Goal: Task Accomplishment & Management: Manage account settings

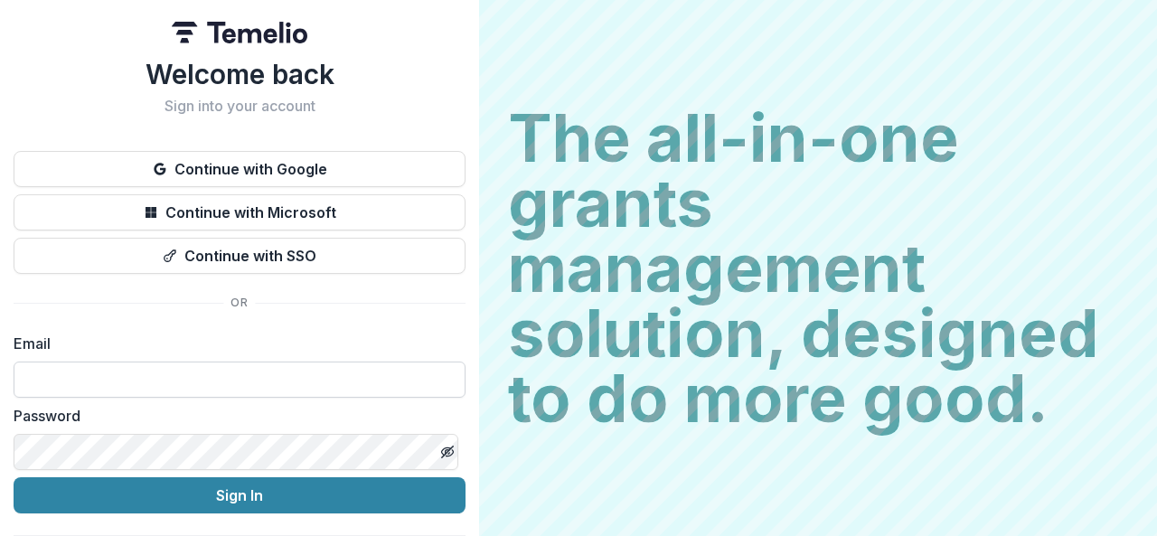
click at [289, 364] on input at bounding box center [240, 380] width 452 height 36
type input "**********"
click at [282, 379] on input "**********" at bounding box center [240, 380] width 452 height 36
type input "**********"
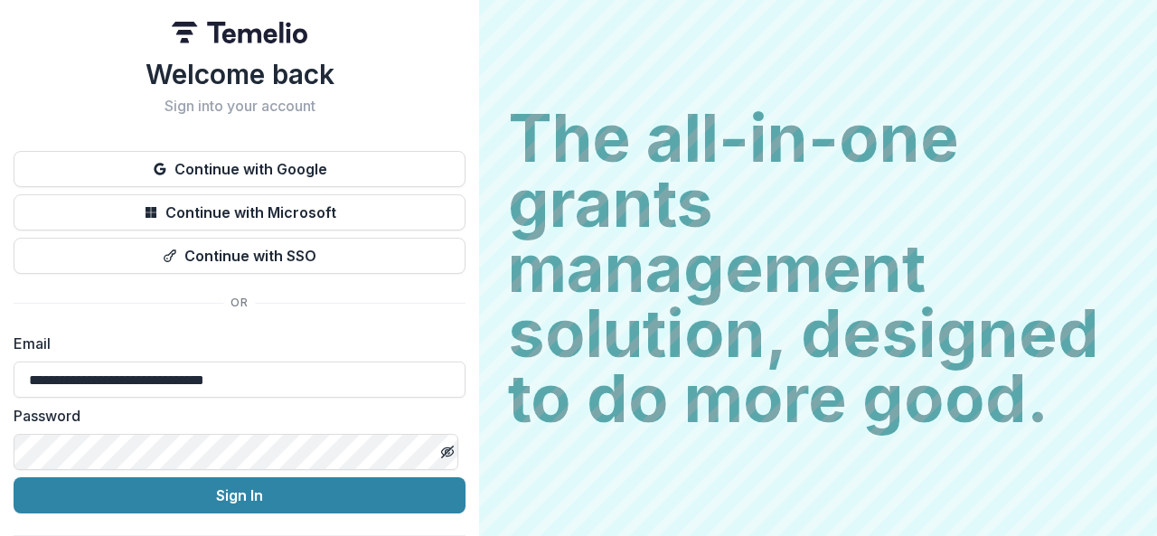
click at [465, 185] on div "**********" at bounding box center [239, 288] width 479 height 577
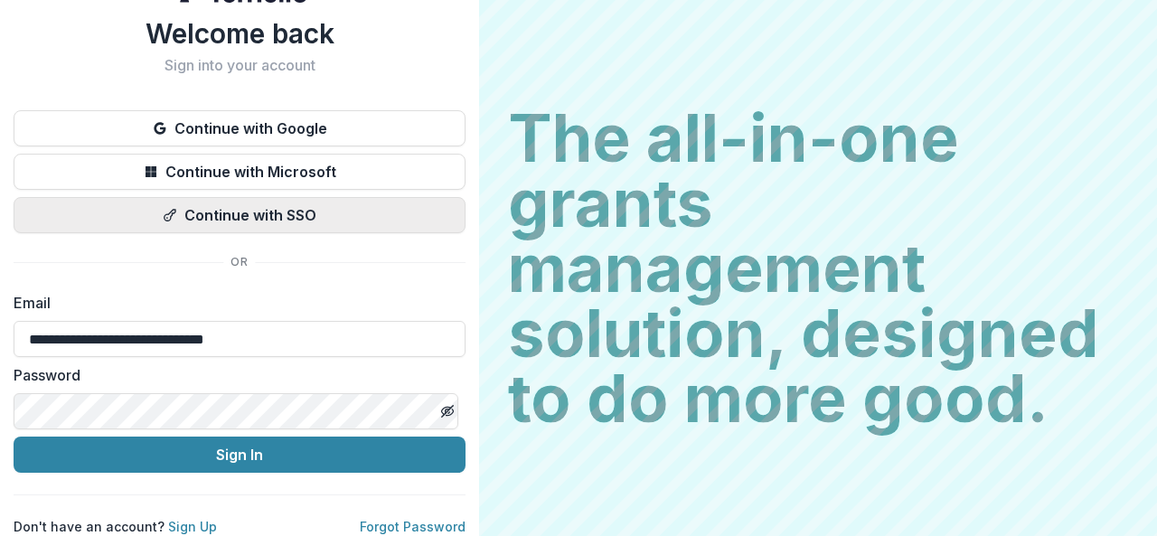
click at [363, 200] on button "Continue with SSO" at bounding box center [240, 215] width 452 height 36
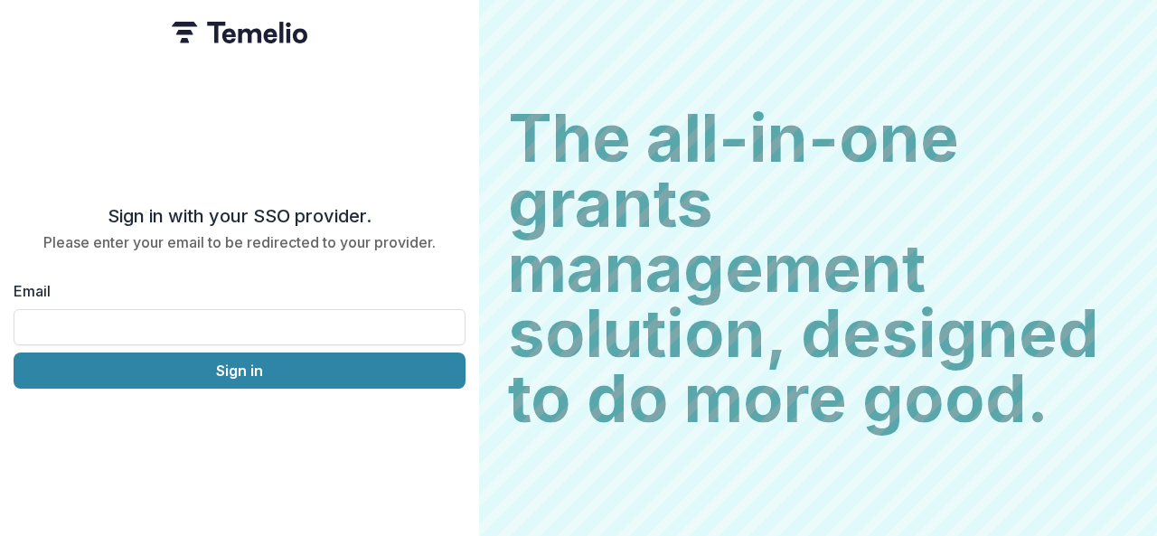
scroll to position [0, 0]
click at [220, 319] on input "Email" at bounding box center [240, 327] width 452 height 36
type input "**********"
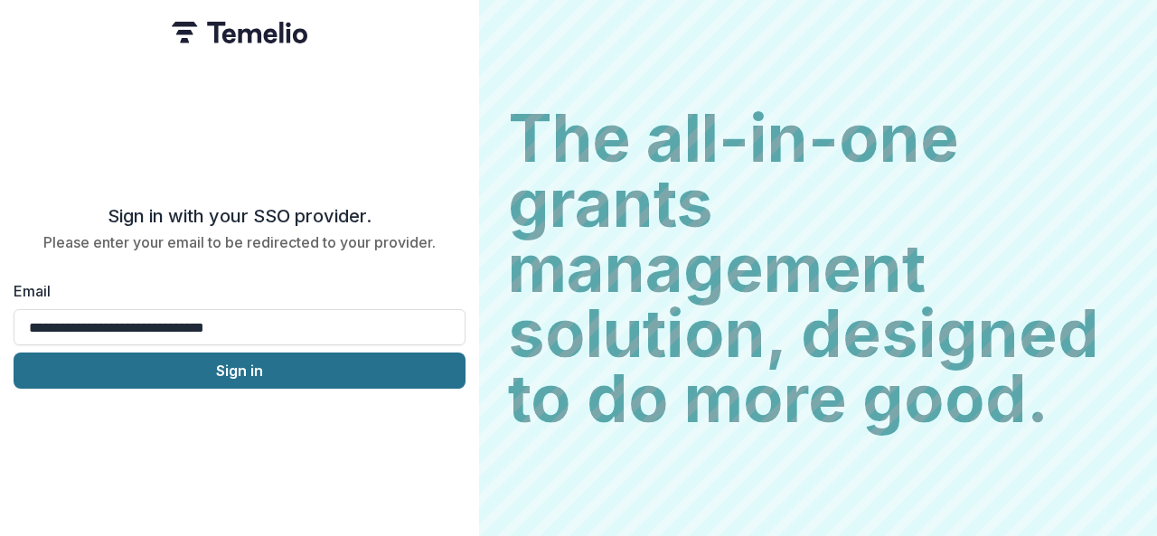
click at [233, 366] on button "Sign in" at bounding box center [240, 370] width 452 height 36
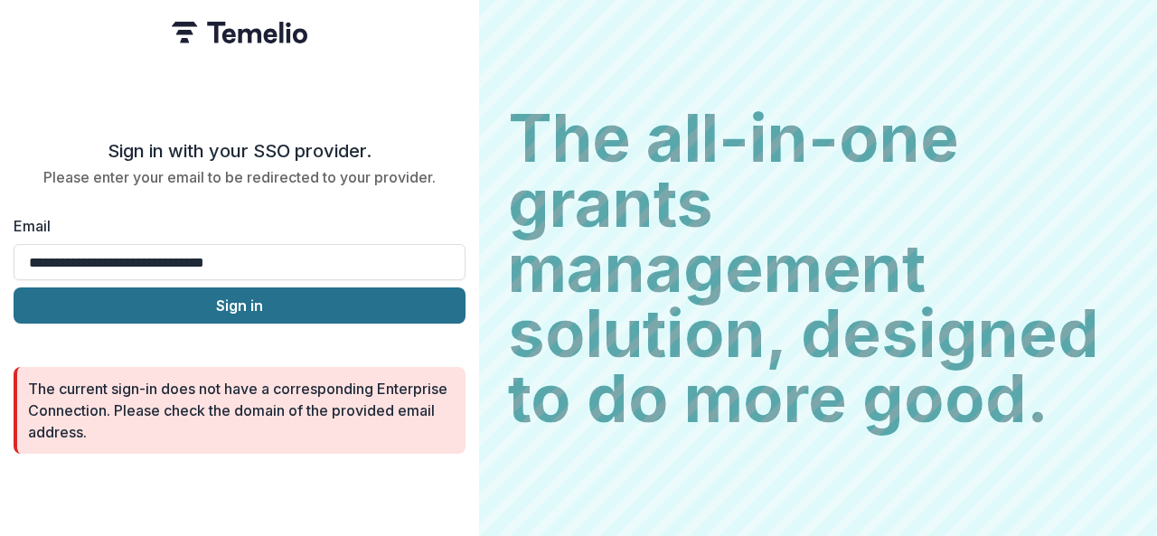
click at [325, 305] on button "Sign in" at bounding box center [240, 305] width 452 height 36
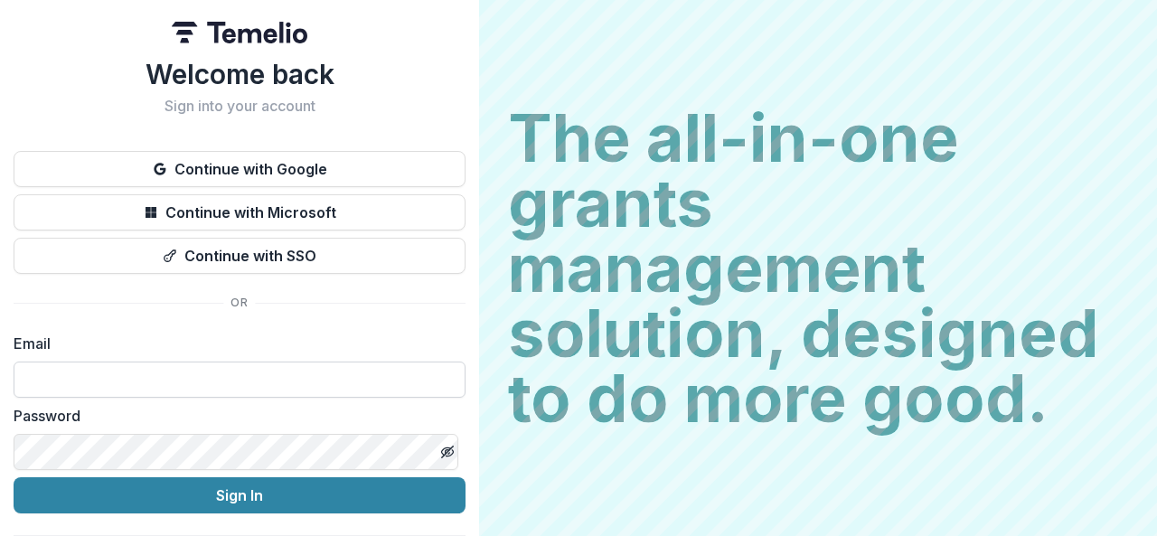
click at [277, 393] on input at bounding box center [240, 380] width 452 height 36
type input "**********"
click at [201, 388] on input at bounding box center [240, 380] width 452 height 36
drag, startPoint x: 138, startPoint y: 382, endPoint x: 320, endPoint y: 394, distance: 182.0
click at [320, 394] on input "**********" at bounding box center [240, 380] width 452 height 36
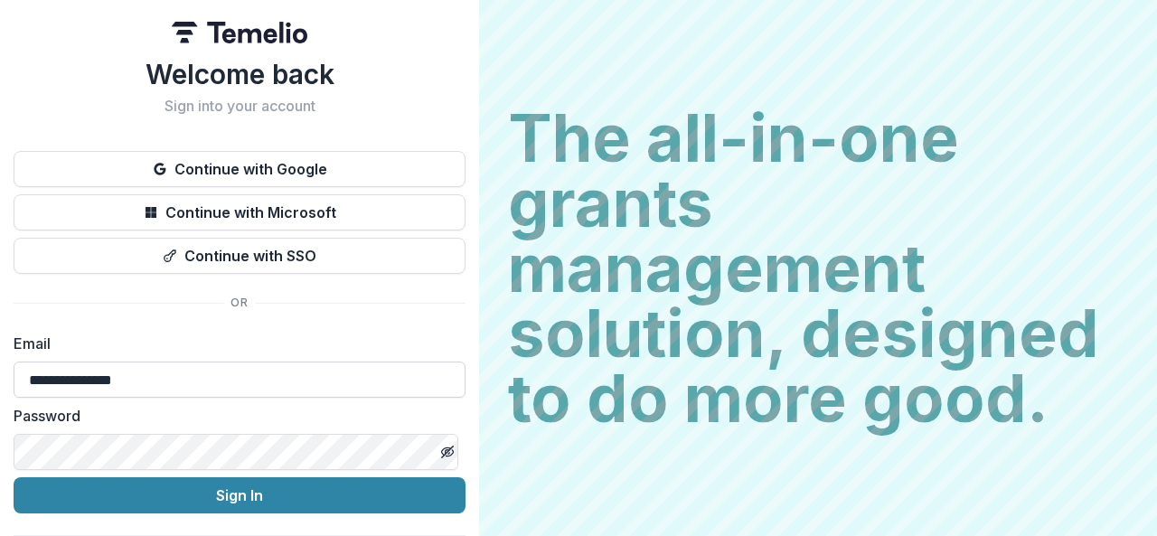
type input "**********"
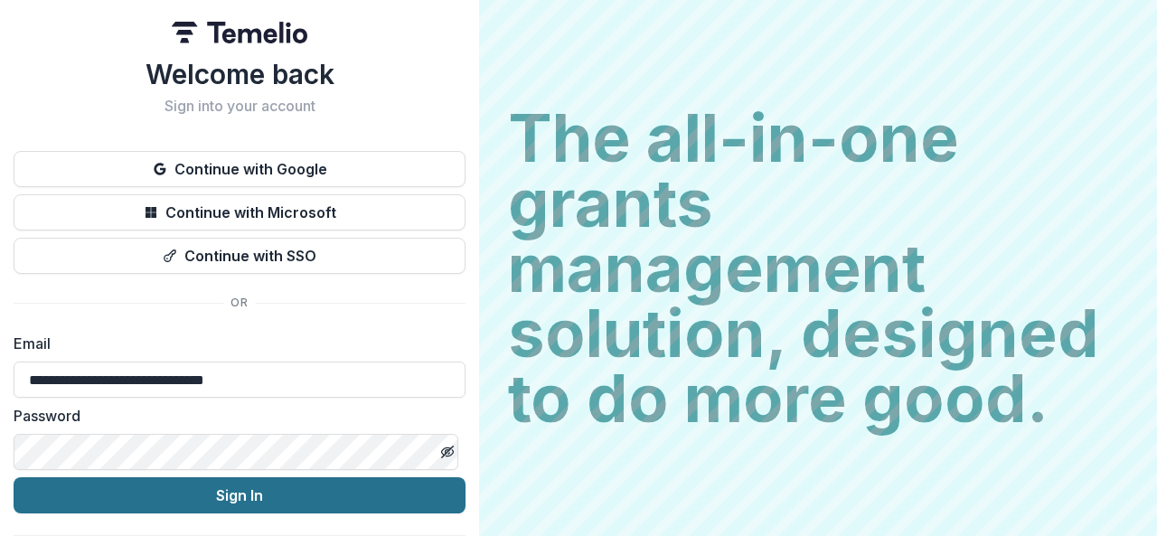
click at [380, 487] on button "Sign In" at bounding box center [240, 495] width 452 height 36
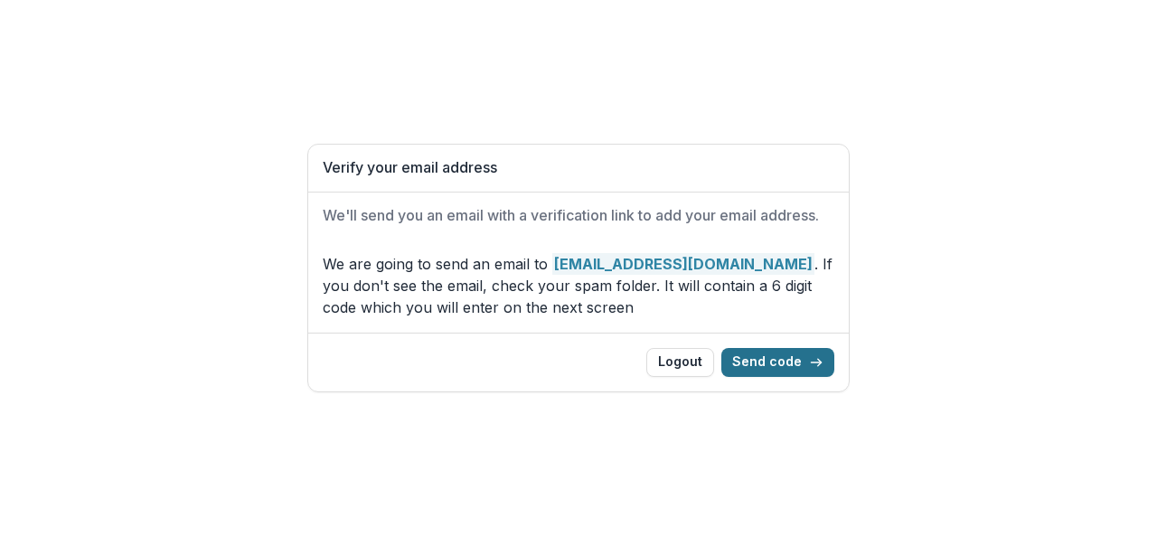
click at [794, 355] on button "Send code" at bounding box center [777, 362] width 113 height 29
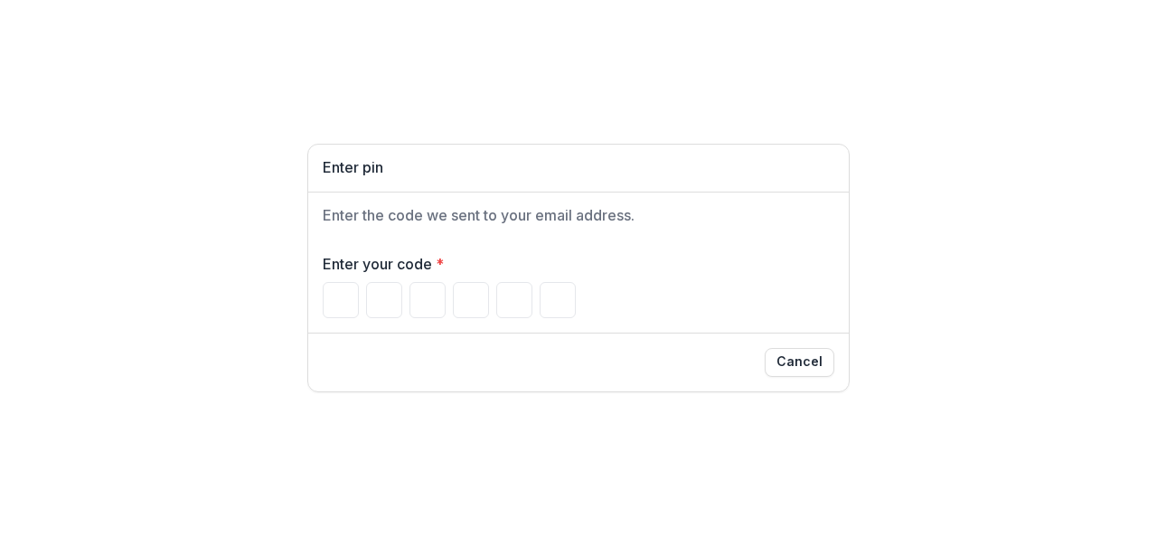
type input "*"
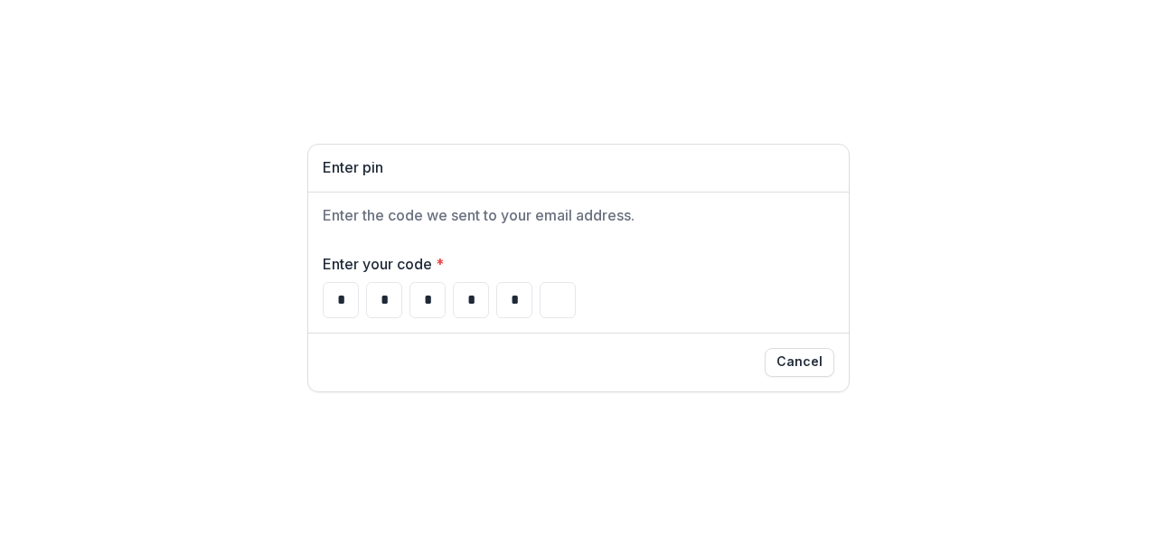
type input "*"
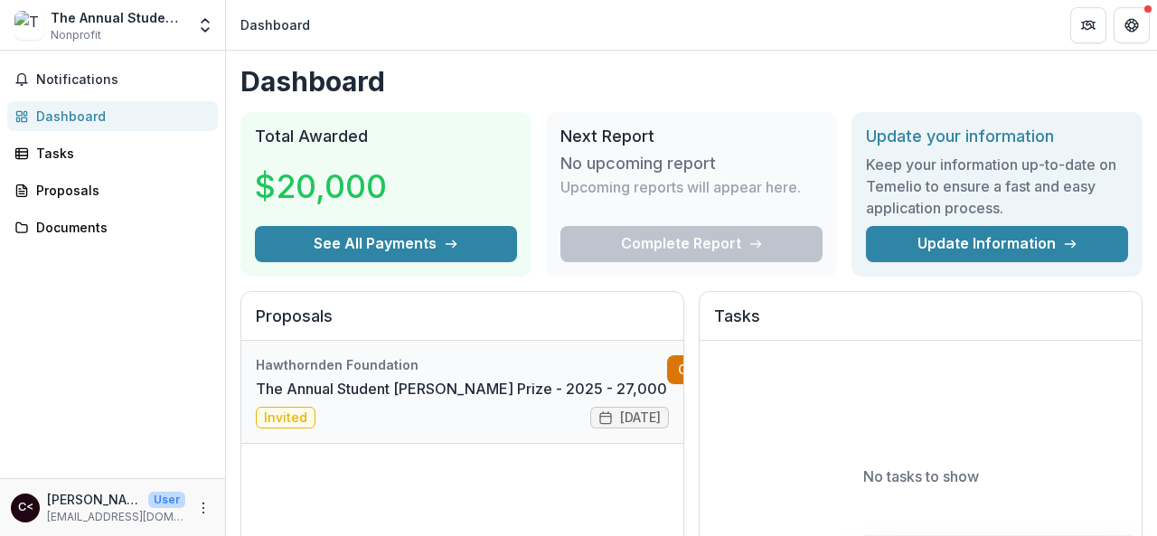
click at [667, 372] on link "Complete" at bounding box center [719, 369] width 104 height 29
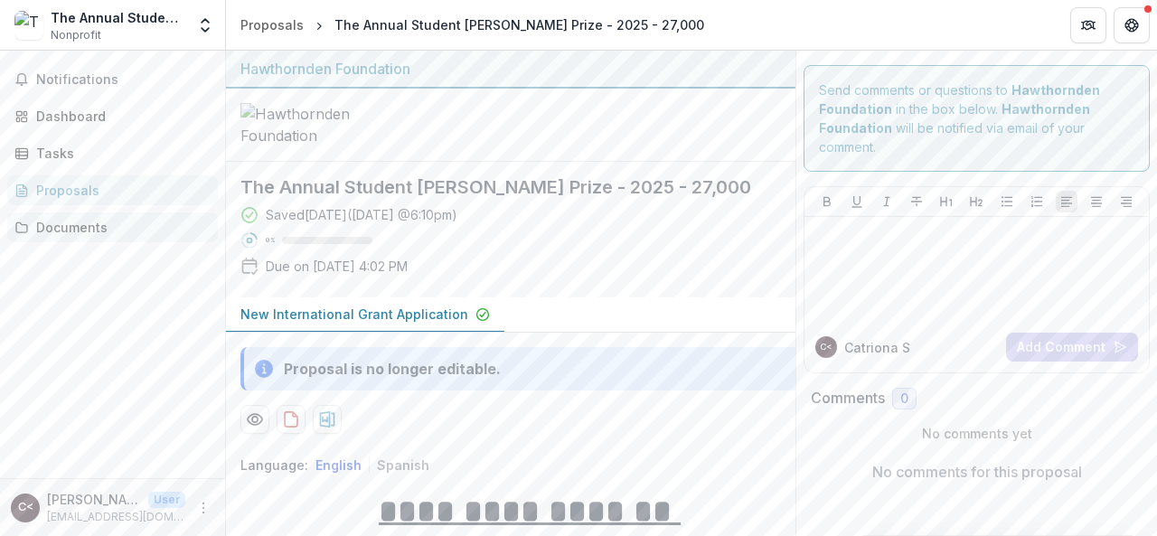
click at [94, 218] on div "Documents" at bounding box center [119, 227] width 167 height 19
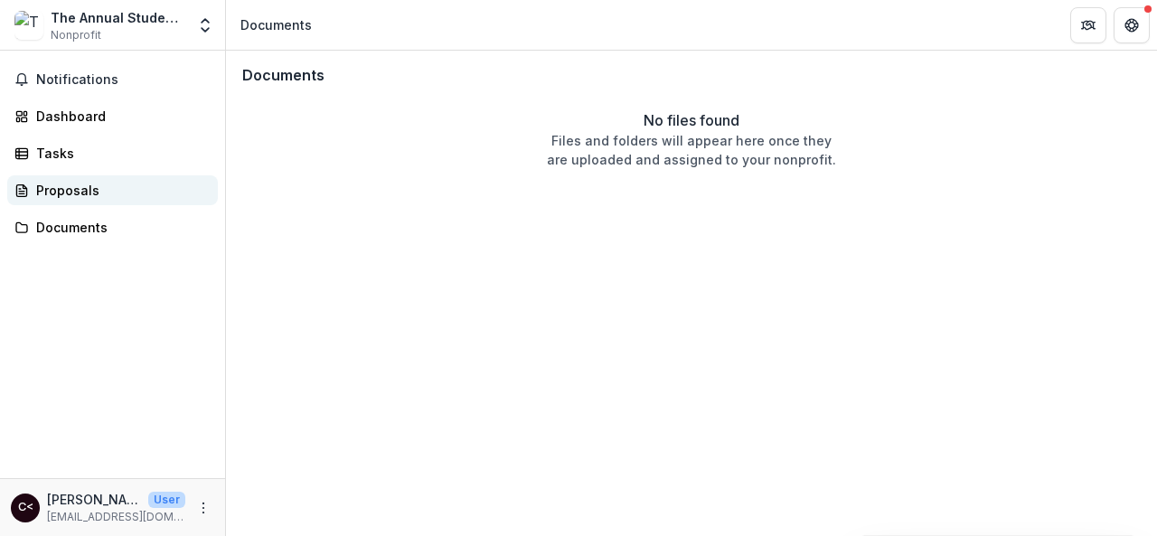
click at [39, 195] on div "Proposals" at bounding box center [119, 190] width 167 height 19
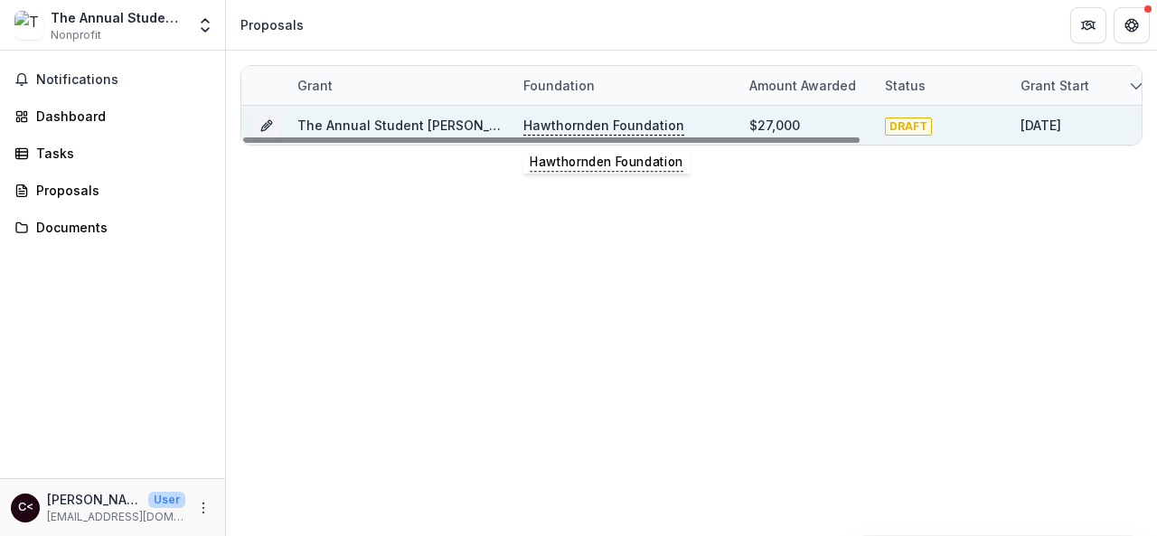
click at [564, 127] on p "Hawthornden Foundation" at bounding box center [603, 126] width 161 height 20
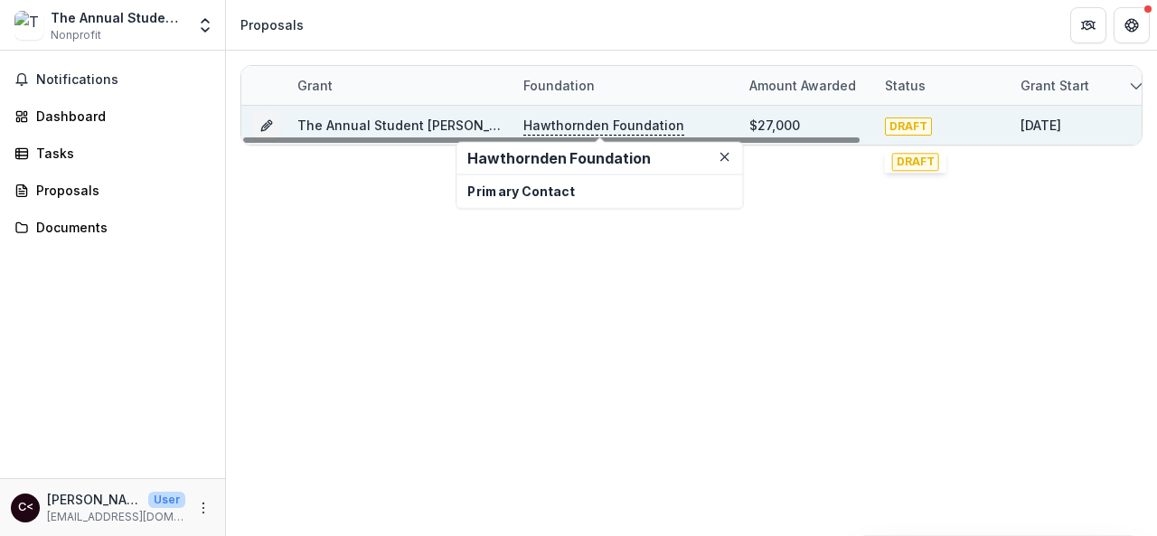
click at [900, 127] on span "DRAFT" at bounding box center [908, 126] width 47 height 18
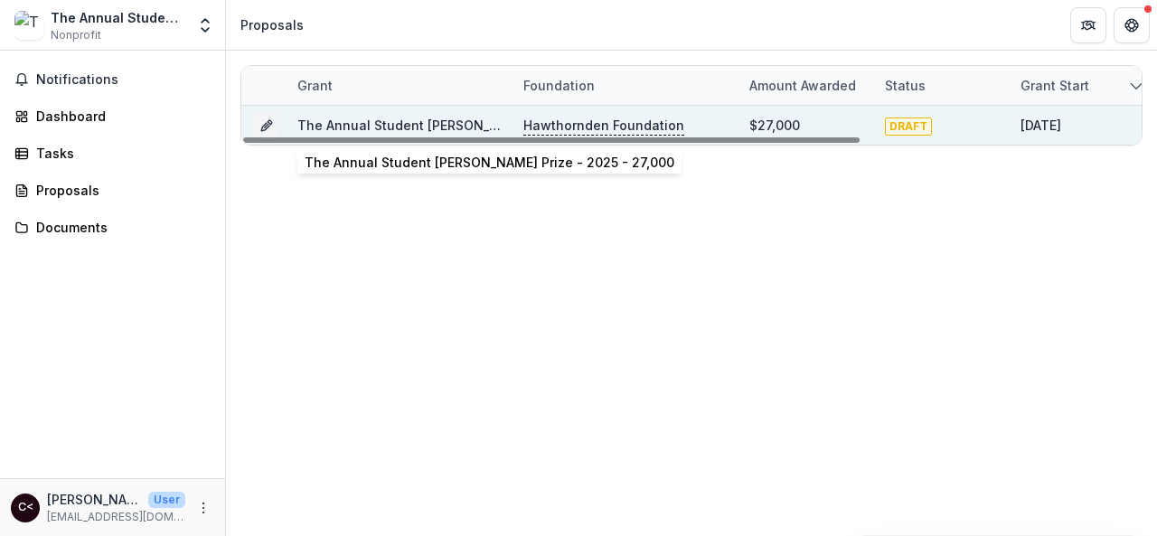
click at [390, 117] on link "The Annual Student [PERSON_NAME] Prize - 2025 - 27,000" at bounding box center [482, 124] width 370 height 15
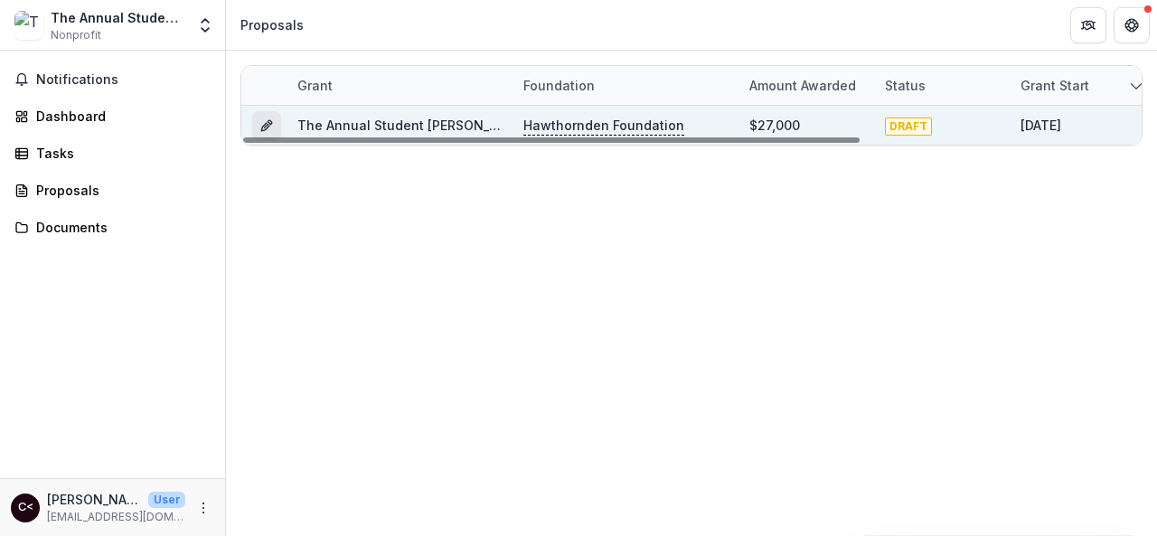
click at [266, 124] on icon "Grant f0854d95-a35d-41cc-85db-eccc06e6052a" at bounding box center [266, 125] width 14 height 14
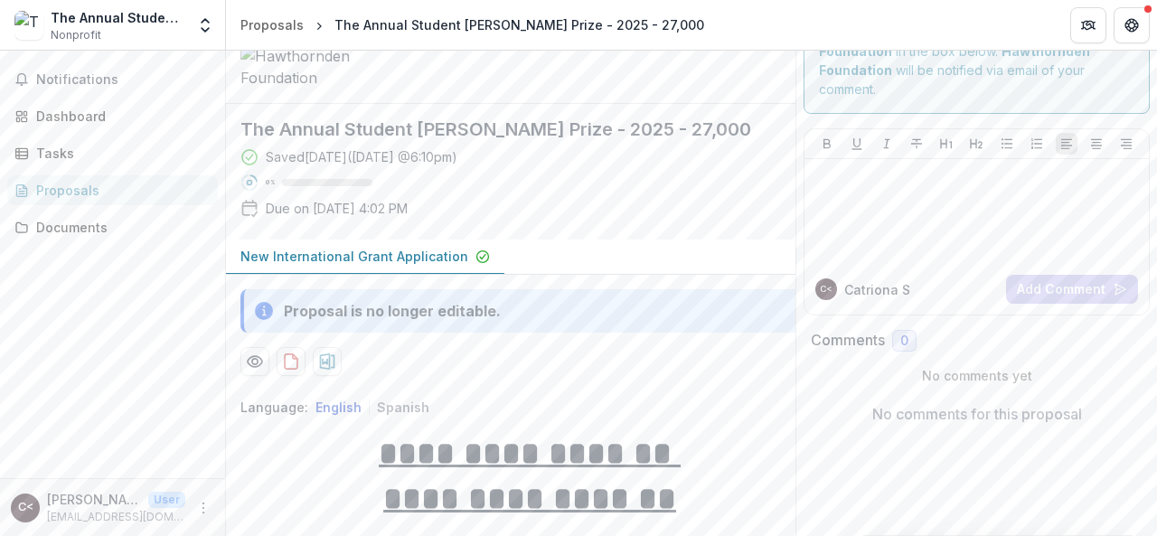
scroll to position [52, 0]
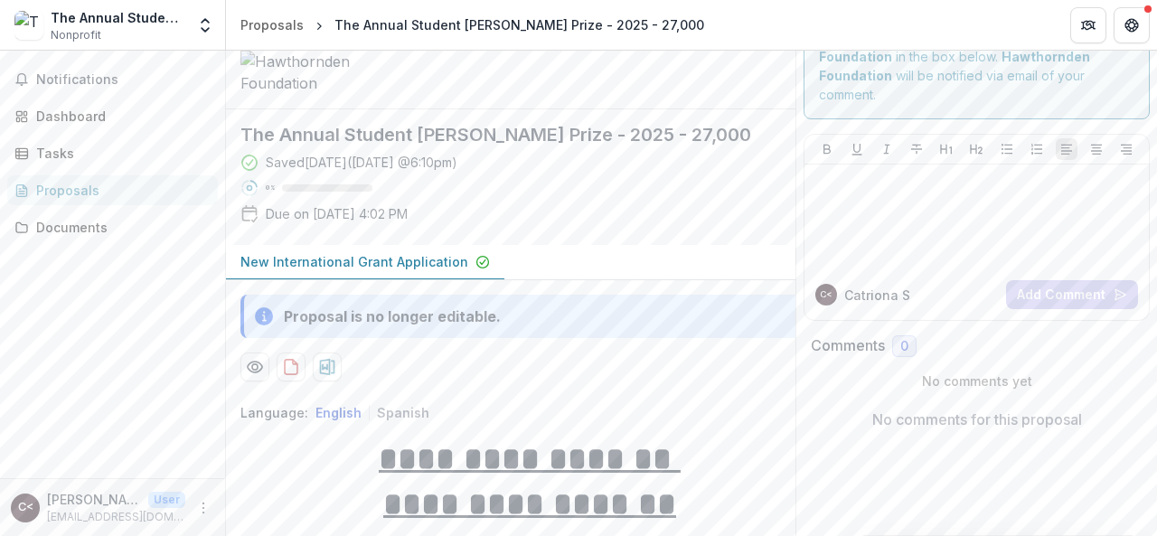
click at [434, 271] on p "New International Grant Application" at bounding box center [354, 261] width 228 height 19
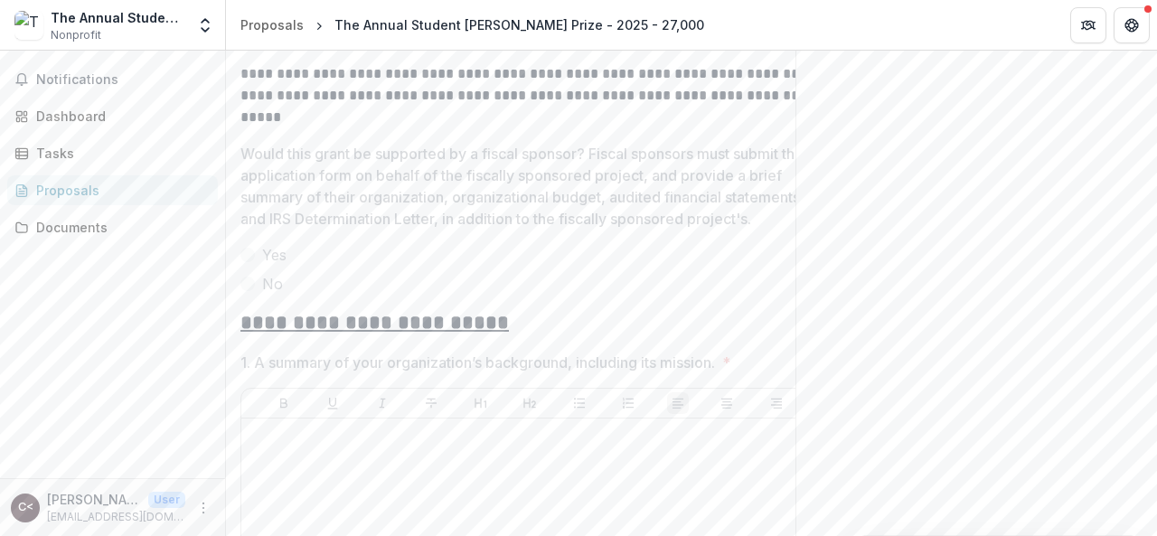
scroll to position [802, 0]
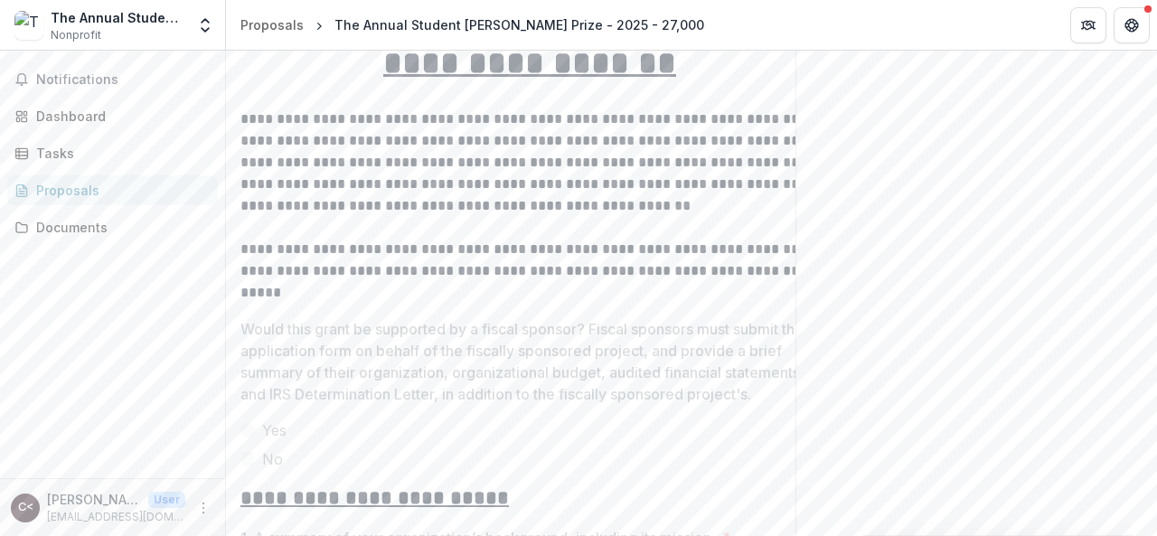
scroll to position [403, 0]
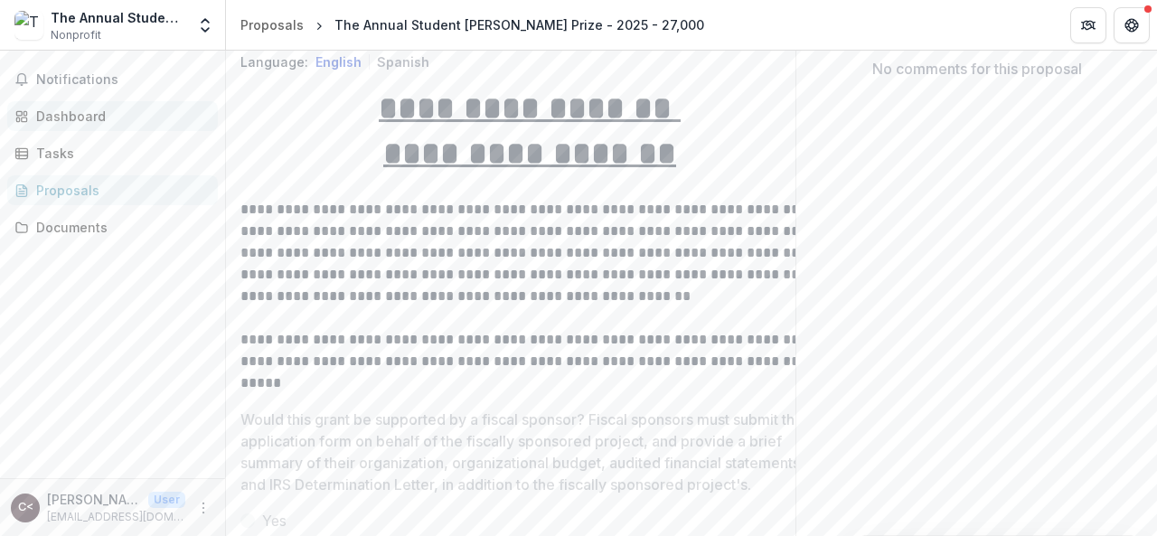
click at [94, 118] on div "Dashboard" at bounding box center [119, 116] width 167 height 19
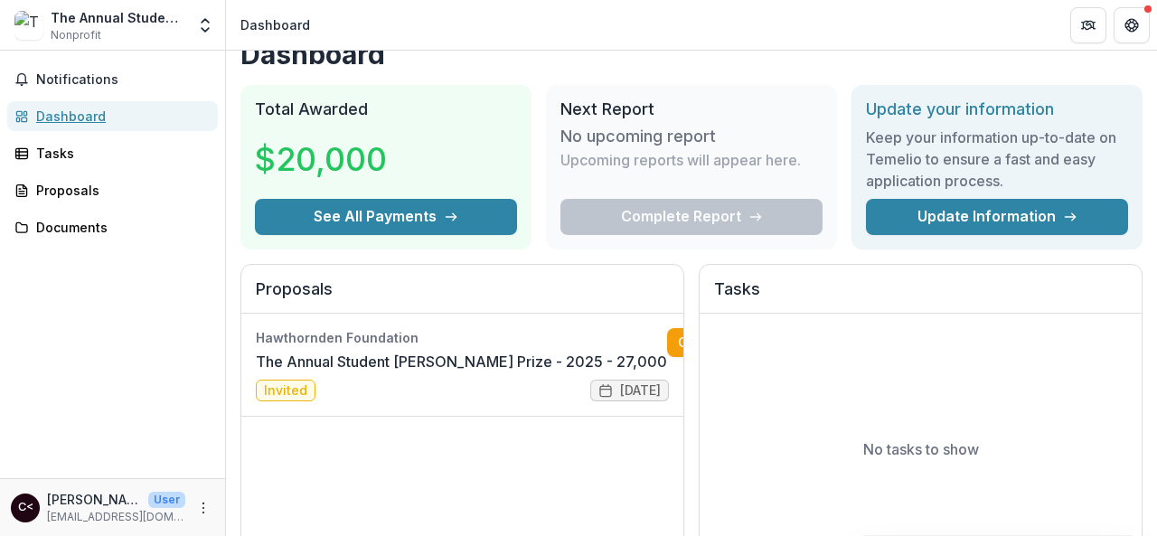
scroll to position [26, 0]
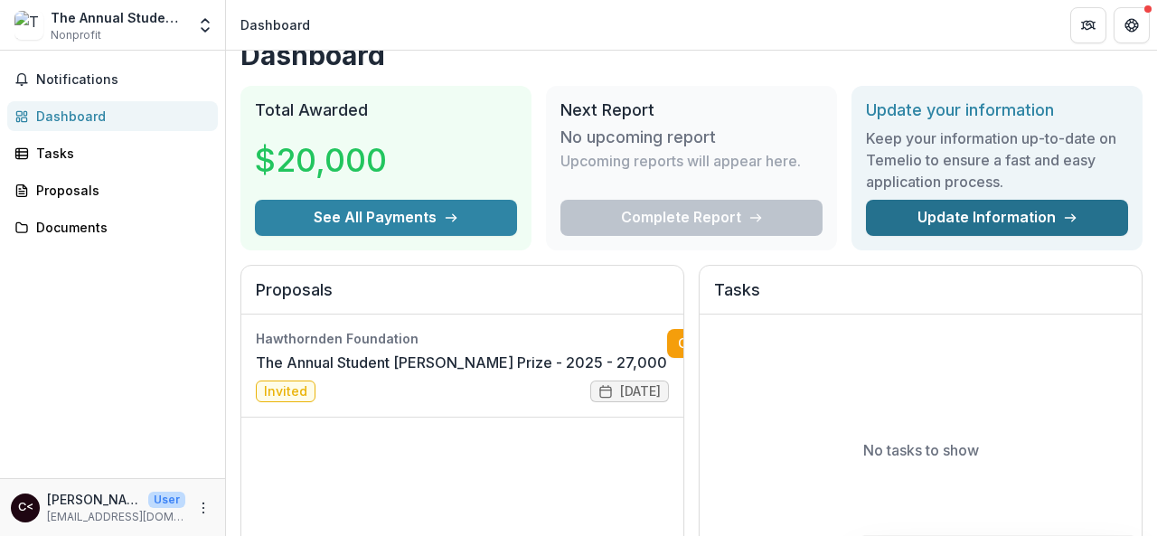
click at [1027, 211] on link "Update Information" at bounding box center [997, 218] width 262 height 36
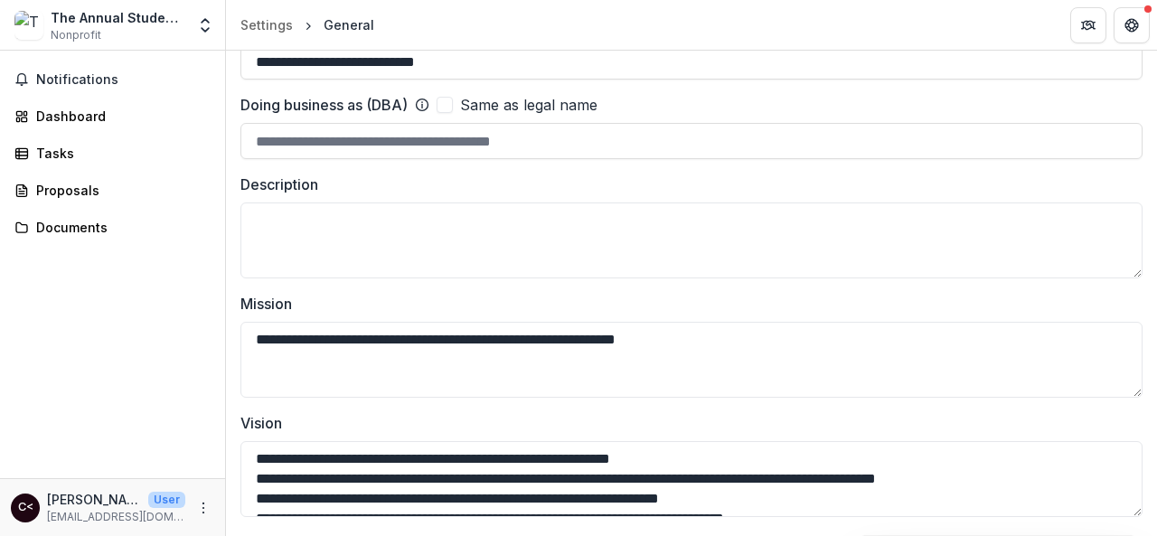
scroll to position [50, 0]
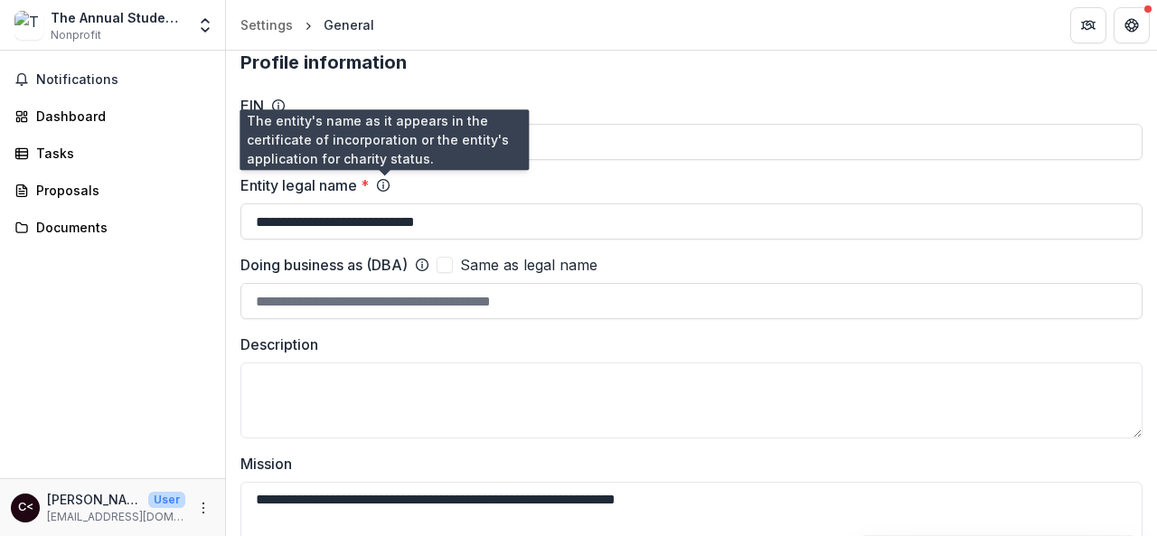
click at [383, 185] on line at bounding box center [383, 186] width 0 height 4
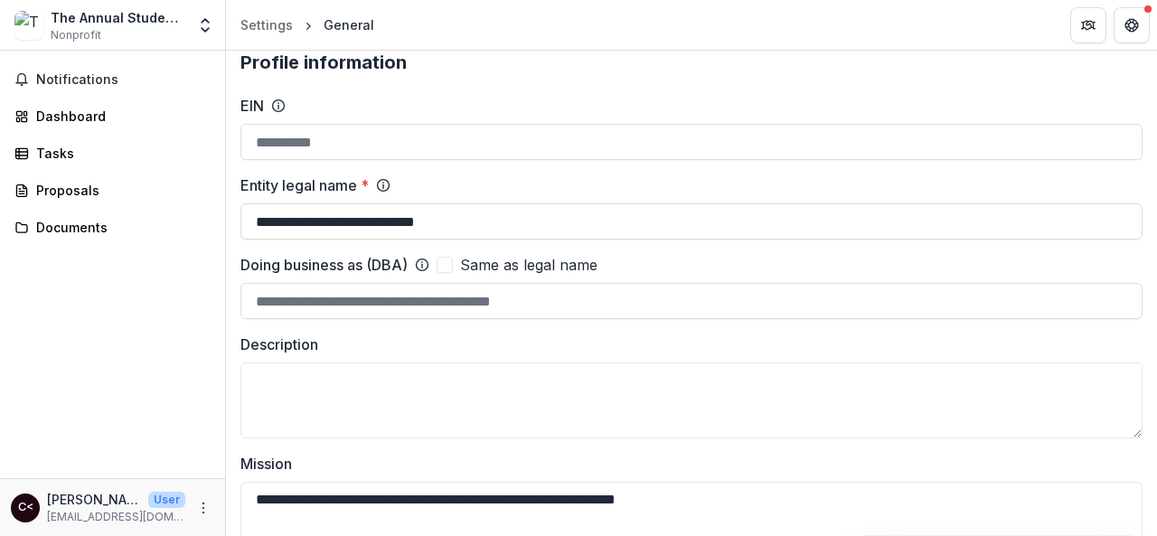
click at [383, 185] on line at bounding box center [383, 186] width 0 height 4
click at [382, 181] on icon at bounding box center [383, 185] width 14 height 14
drag, startPoint x: 528, startPoint y: 225, endPoint x: 191, endPoint y: 242, distance: 337.5
click at [191, 242] on main "**********" at bounding box center [578, 293] width 1157 height 485
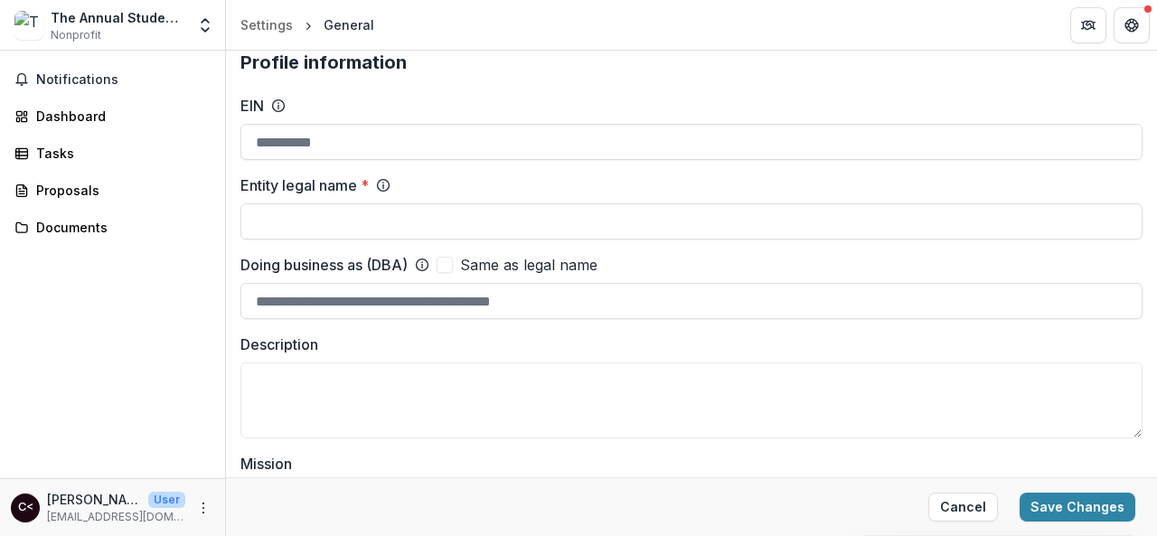
scroll to position [0, 0]
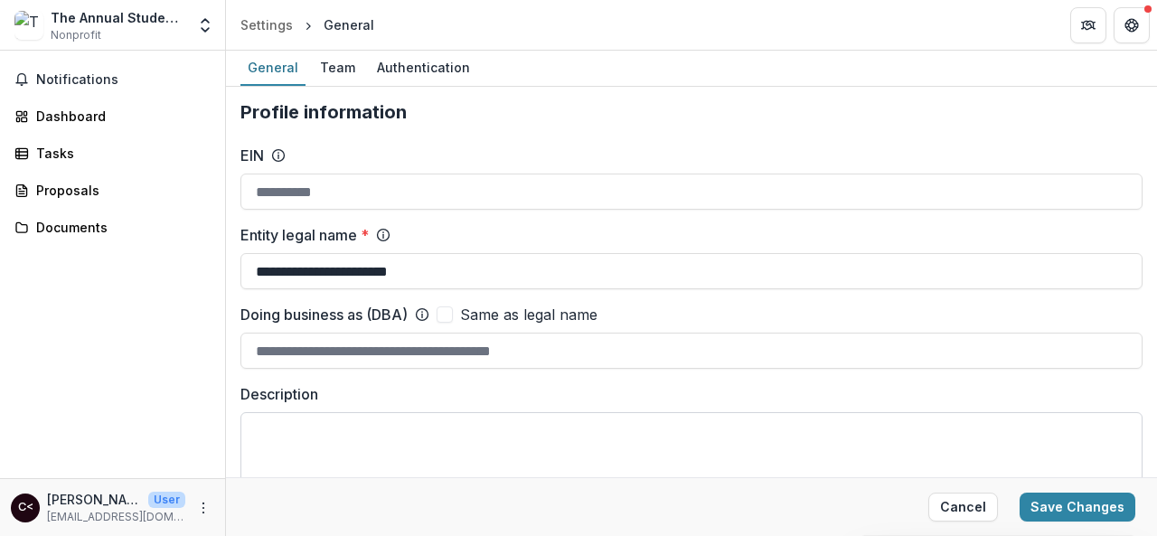
type input "**********"
click at [343, 449] on textarea "Description" at bounding box center [691, 450] width 902 height 76
paste textarea "**********"
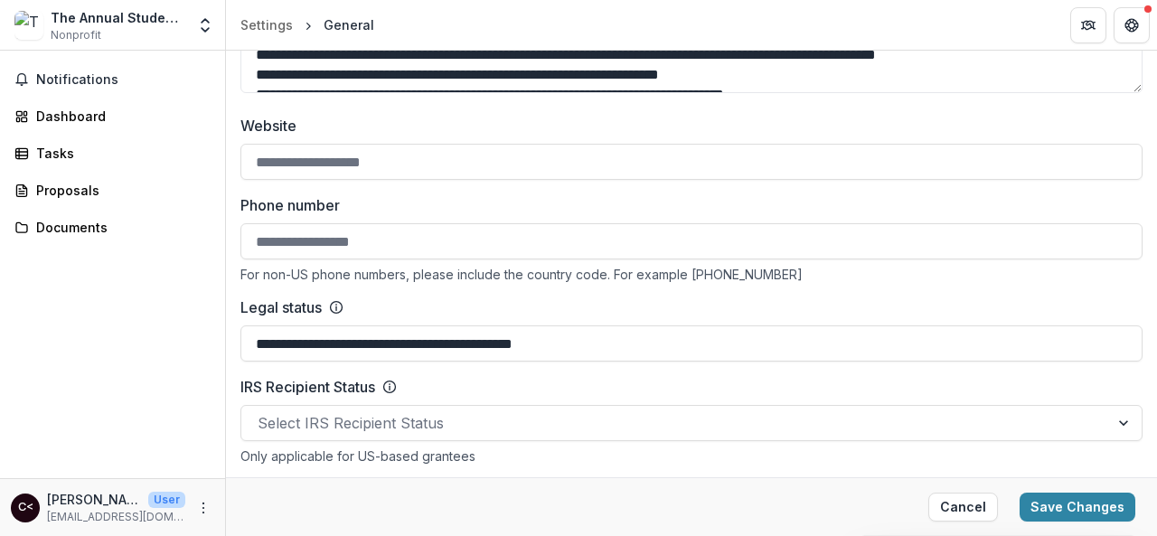
scroll to position [615, 0]
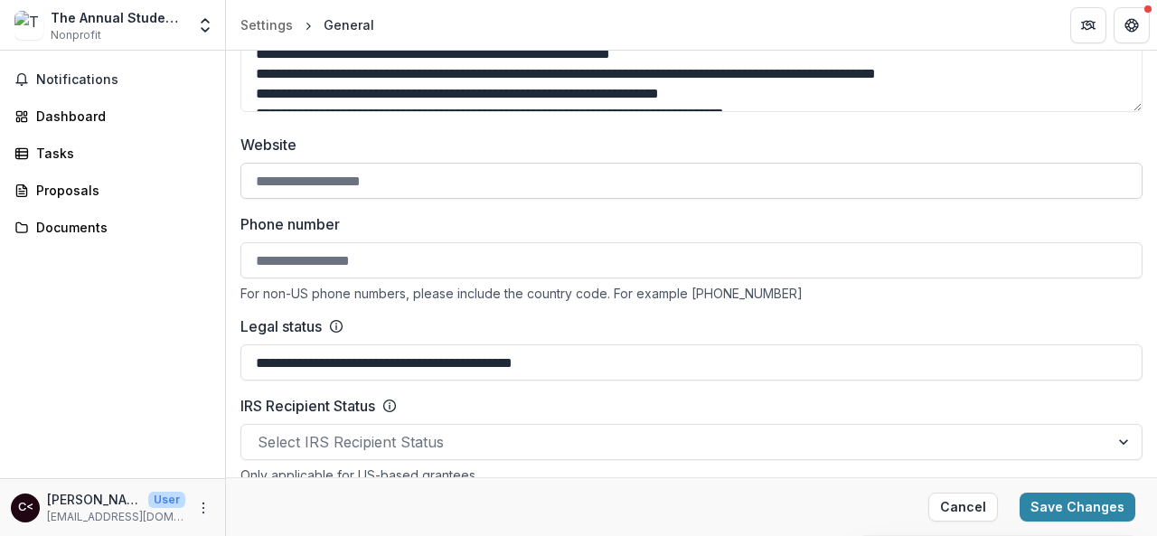
type textarea "**********"
click at [508, 180] on input "Website" at bounding box center [691, 181] width 902 height 36
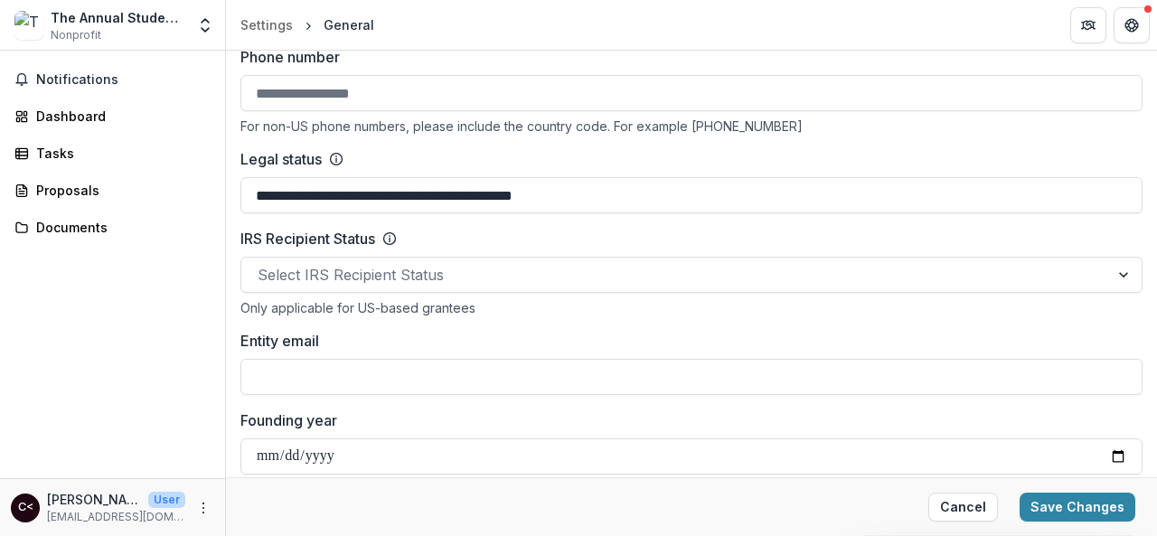
scroll to position [786, 0]
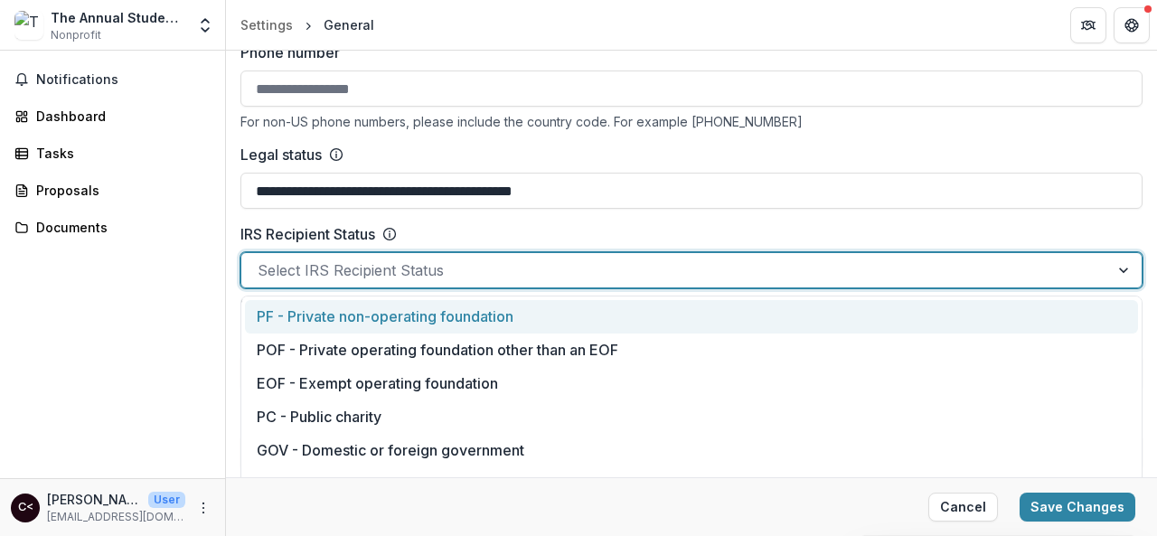
click at [1127, 268] on div at bounding box center [1125, 270] width 33 height 34
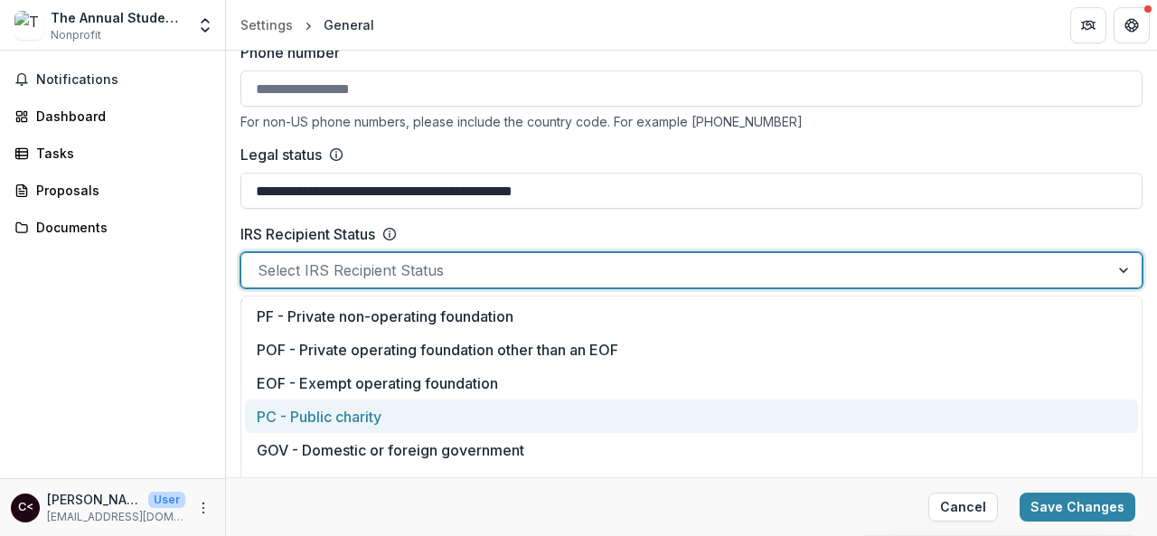
click at [866, 402] on div "PC - Public charity" at bounding box center [691, 415] width 893 height 33
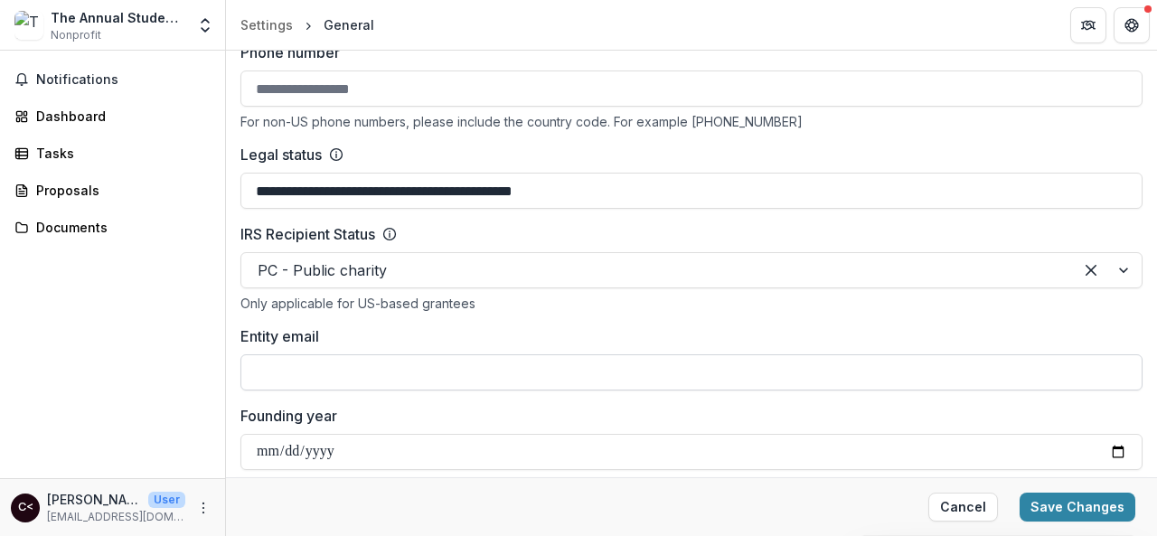
click at [797, 370] on input "Entity email" at bounding box center [691, 372] width 902 height 36
click at [950, 244] on div "IRS Recipient Status PC - Public charity Only applicable for [DEMOGRAPHIC_DATA]…" at bounding box center [691, 267] width 902 height 88
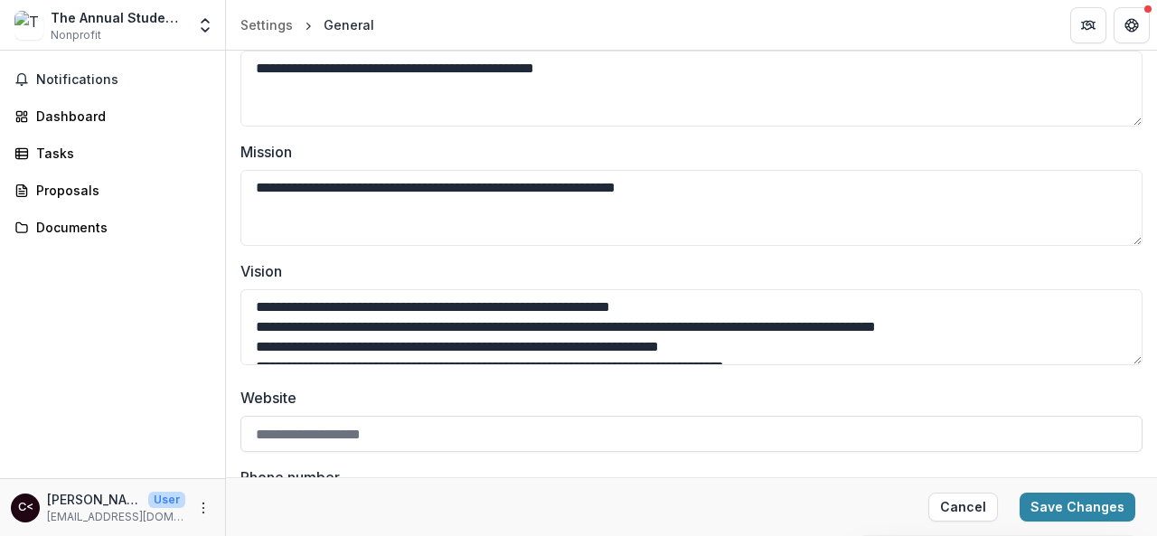
scroll to position [0, 0]
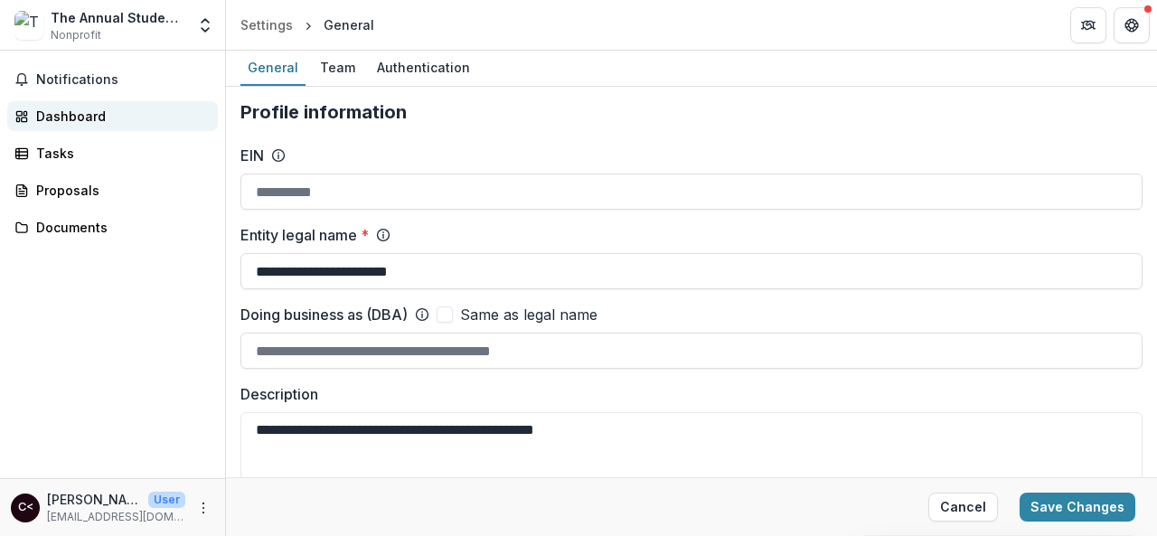
click at [30, 117] on link "Dashboard" at bounding box center [112, 116] width 211 height 30
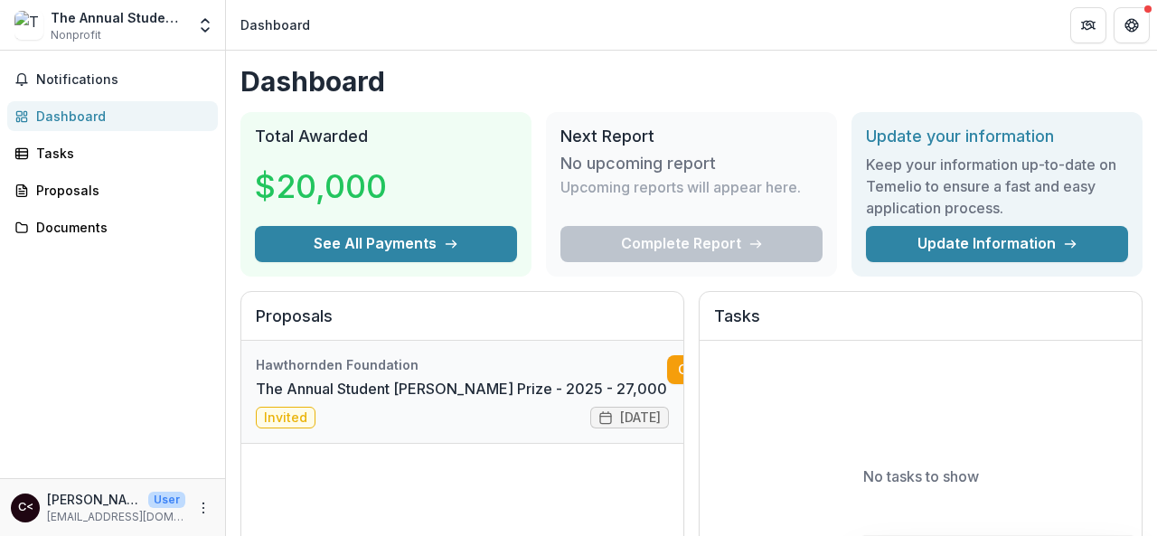
click at [398, 391] on link "The Annual Student [PERSON_NAME] Prize - 2025 - 27,000" at bounding box center [461, 389] width 411 height 22
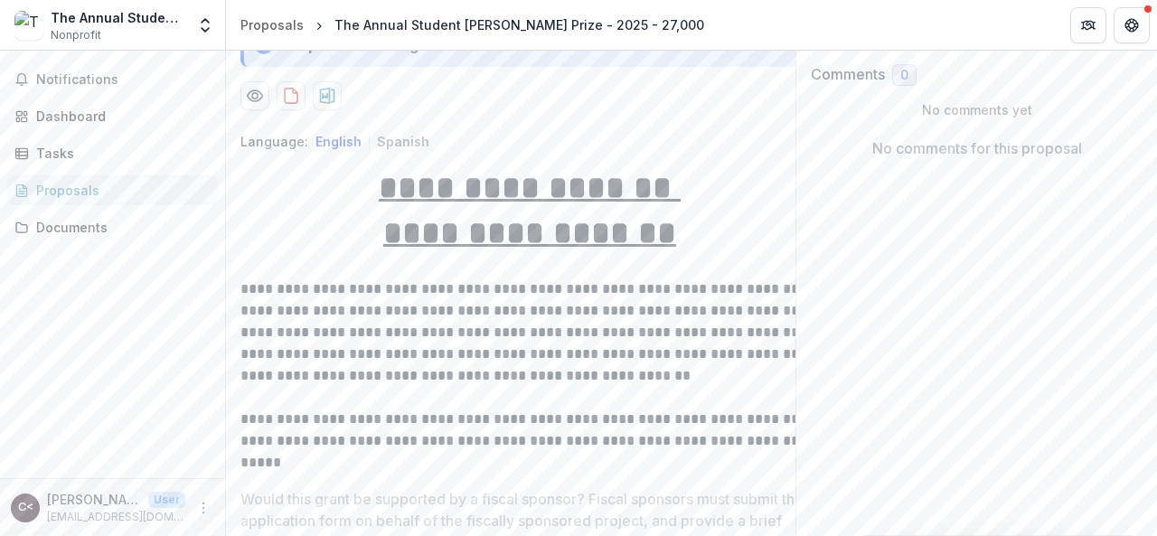
scroll to position [334, 0]
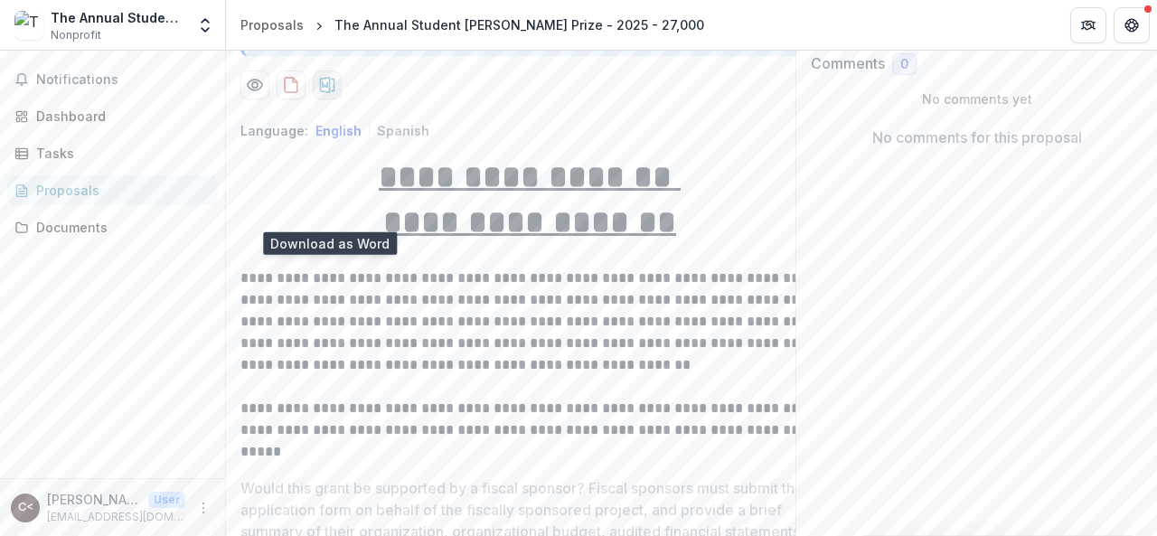
click at [324, 93] on icon "download-proposal" at bounding box center [327, 85] width 15 height 16
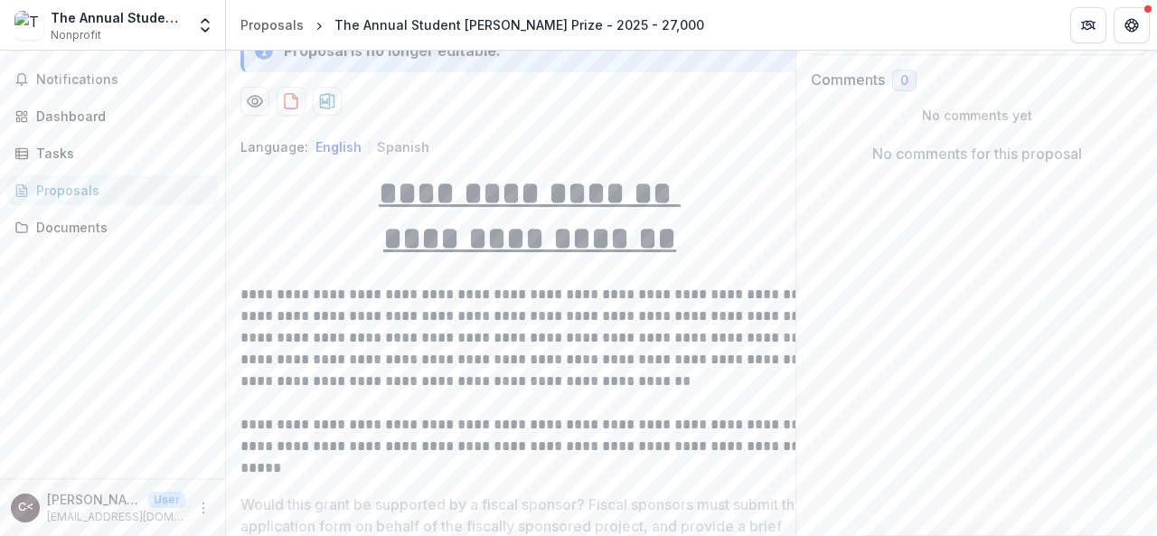
scroll to position [0, 0]
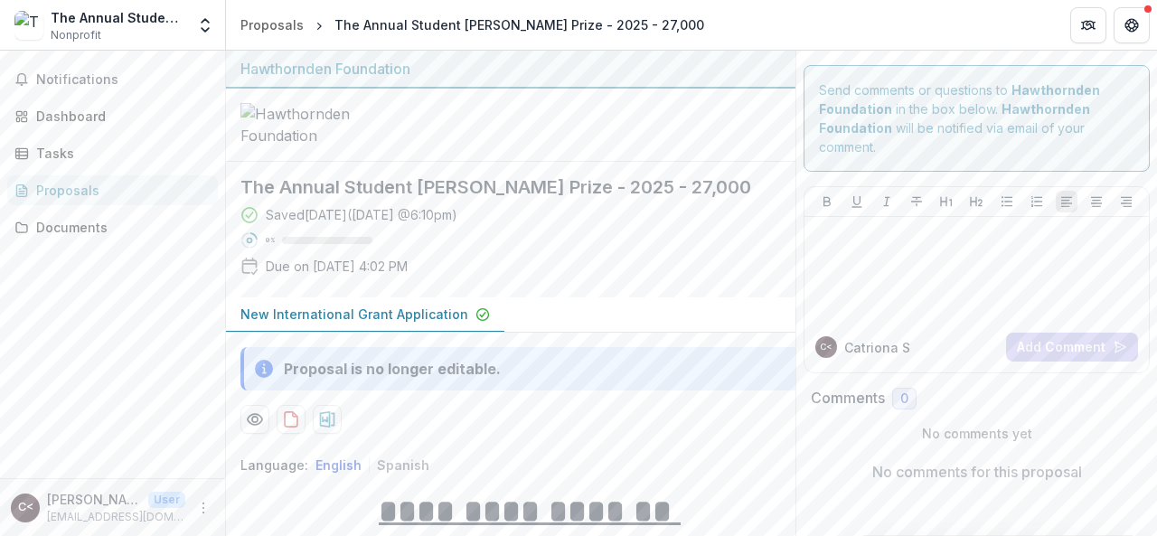
click at [707, 162] on div at bounding box center [510, 125] width 569 height 73
click at [246, 224] on icon at bounding box center [249, 215] width 18 height 18
click at [254, 249] on icon at bounding box center [249, 240] width 18 height 18
